Goal: Transaction & Acquisition: Purchase product/service

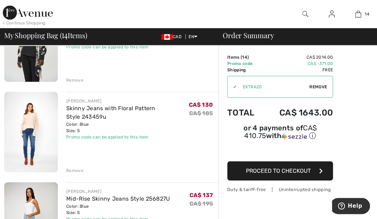
scroll to position [942, 0]
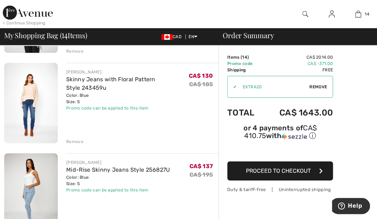
click at [78, 139] on div "Remove" at bounding box center [74, 141] width 17 height 6
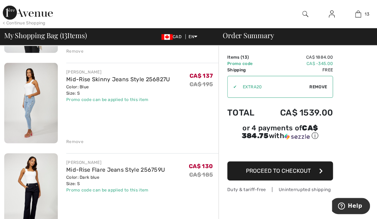
click at [76, 140] on div "Remove" at bounding box center [74, 141] width 17 height 6
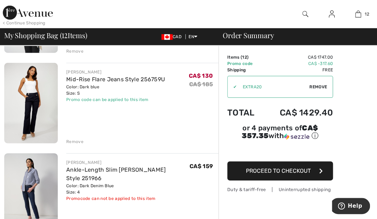
click at [75, 141] on div "Remove" at bounding box center [74, 141] width 17 height 6
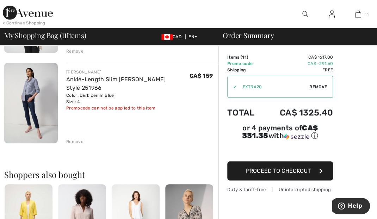
click at [74, 137] on div "Remove" at bounding box center [142, 141] width 152 height 8
click at [77, 143] on div "Remove" at bounding box center [74, 141] width 17 height 6
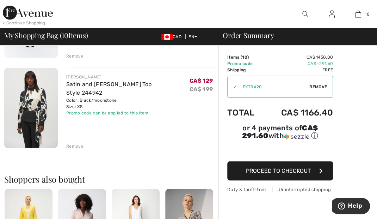
scroll to position [840, 0]
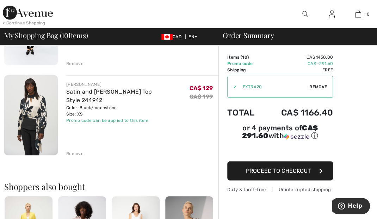
click at [76, 154] on div "Remove" at bounding box center [74, 153] width 17 height 6
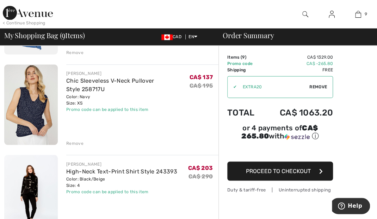
scroll to position [490, 0]
click at [74, 140] on div "Remove" at bounding box center [74, 143] width 17 height 6
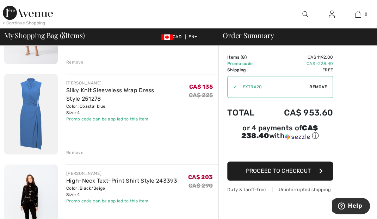
scroll to position [389, 0]
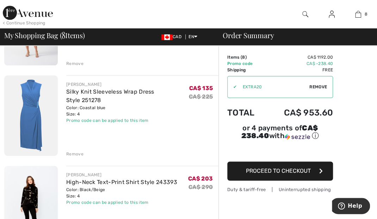
click at [76, 153] on div "Remove" at bounding box center [74, 154] width 17 height 6
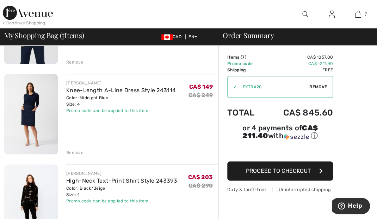
scroll to position [295, 0]
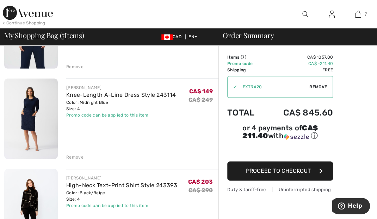
click at [75, 156] on div "Remove" at bounding box center [74, 157] width 17 height 6
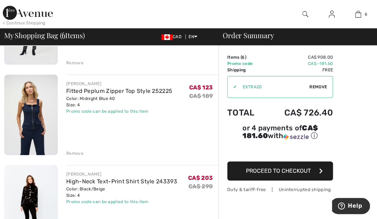
scroll to position [208, 0]
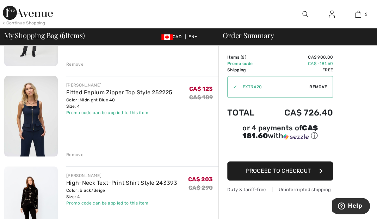
click at [72, 152] on div "Remove" at bounding box center [74, 154] width 17 height 6
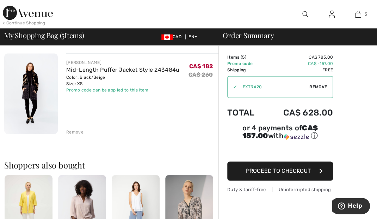
scroll to position [410, 0]
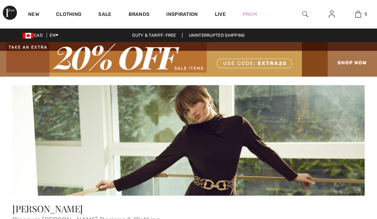
scroll to position [121, 0]
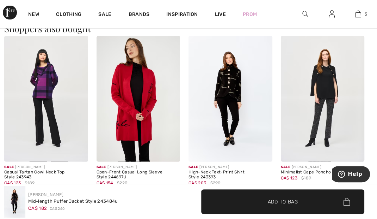
scroll to position [384, 0]
